Goal: Entertainment & Leisure: Consume media (video, audio)

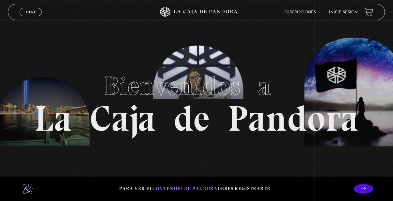
click at [339, 12] on link "Inicie sesión" at bounding box center [343, 12] width 29 height 4
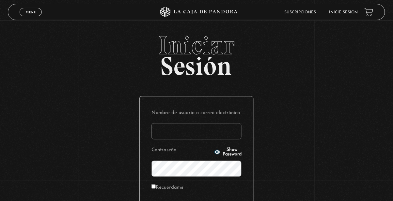
click at [203, 135] on input "Nombre de usuario o correo electrónico" at bounding box center [196, 131] width 90 height 16
type input "Ari Morales S"
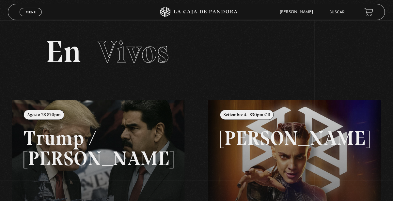
click at [26, 13] on span "Menu" at bounding box center [30, 12] width 11 height 4
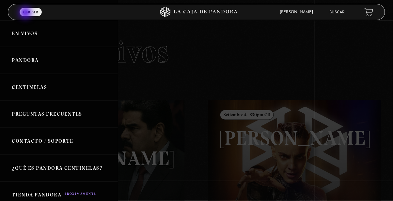
click at [71, 65] on link "Pandora" at bounding box center [59, 60] width 118 height 27
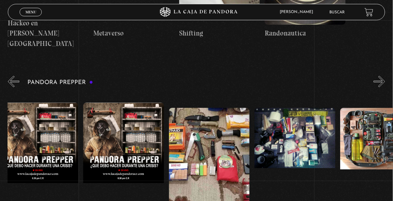
scroll to position [0, 177]
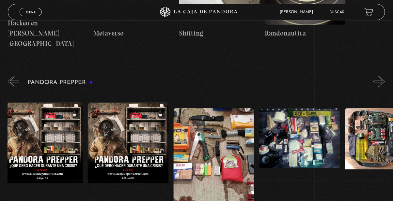
click at [234, 130] on figure at bounding box center [214, 166] width 81 height 117
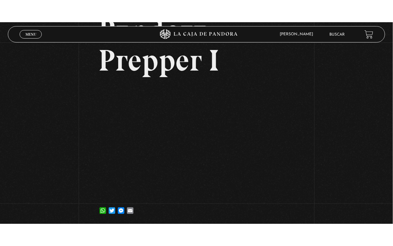
scroll to position [60, 0]
